Goal: Task Accomplishment & Management: Complete application form

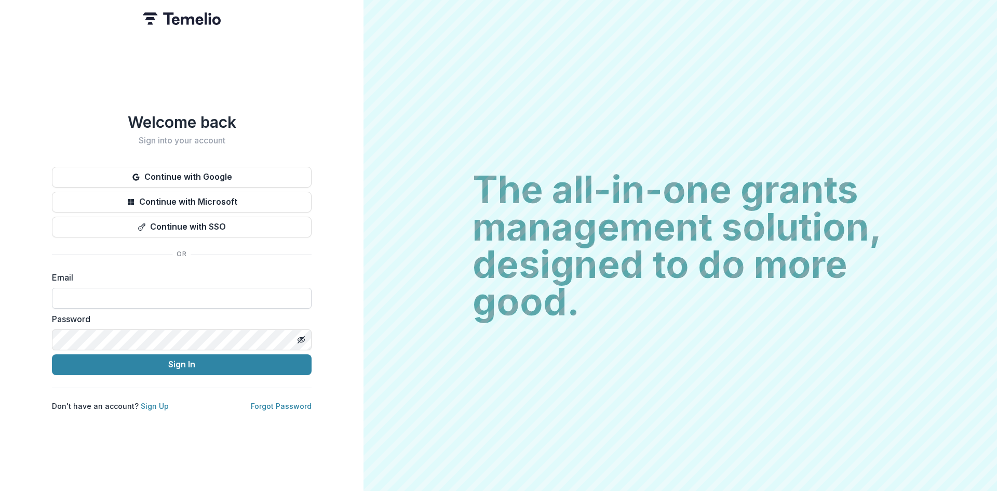
click at [180, 292] on input at bounding box center [182, 298] width 260 height 21
type input "**********"
click at [122, 359] on button "Sign In" at bounding box center [182, 364] width 260 height 21
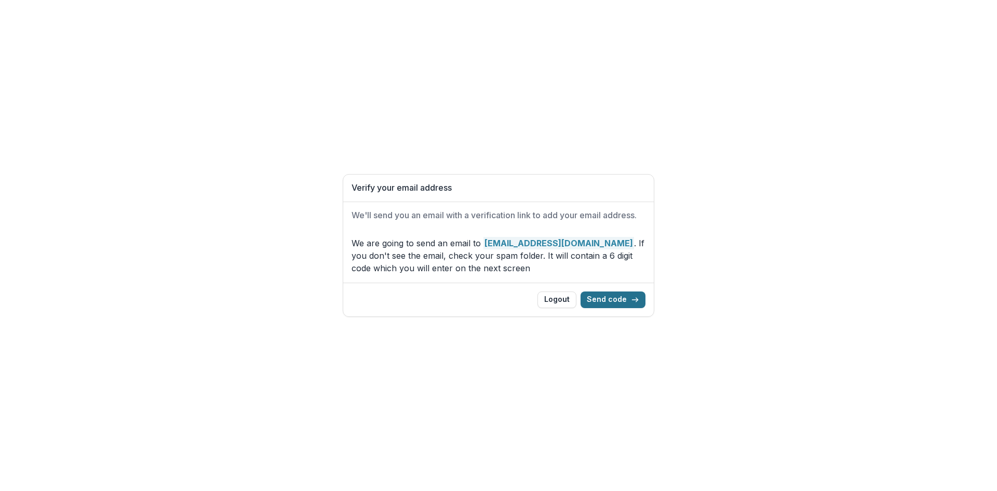
click at [627, 292] on button "Send code" at bounding box center [613, 299] width 65 height 17
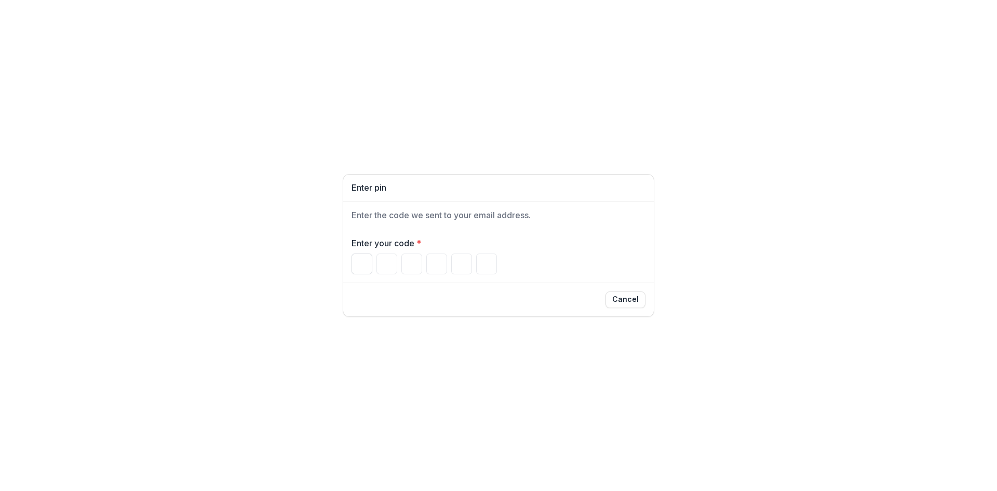
click at [353, 260] on input "Please enter your pin code" at bounding box center [362, 263] width 21 height 21
paste input "Please enter your pin code"
type input "*"
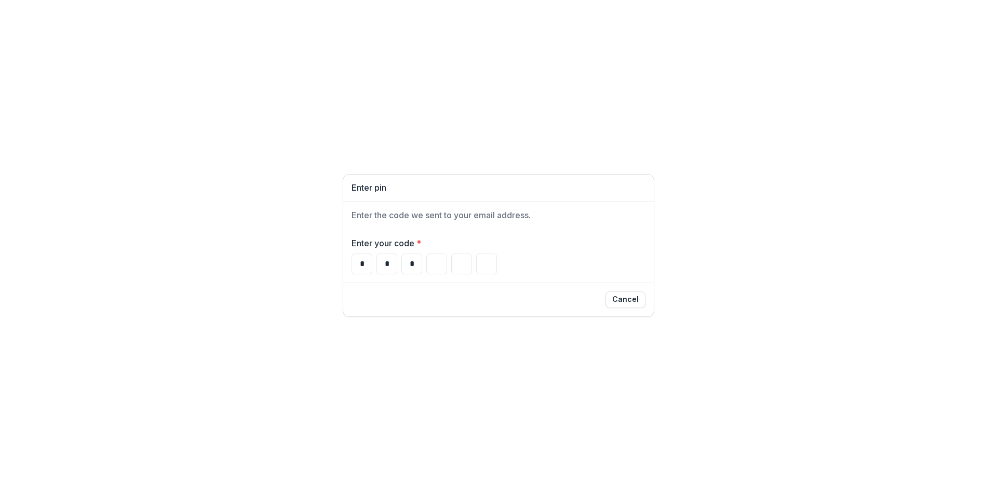
type input "*"
